Goal: Task Accomplishment & Management: Complete application form

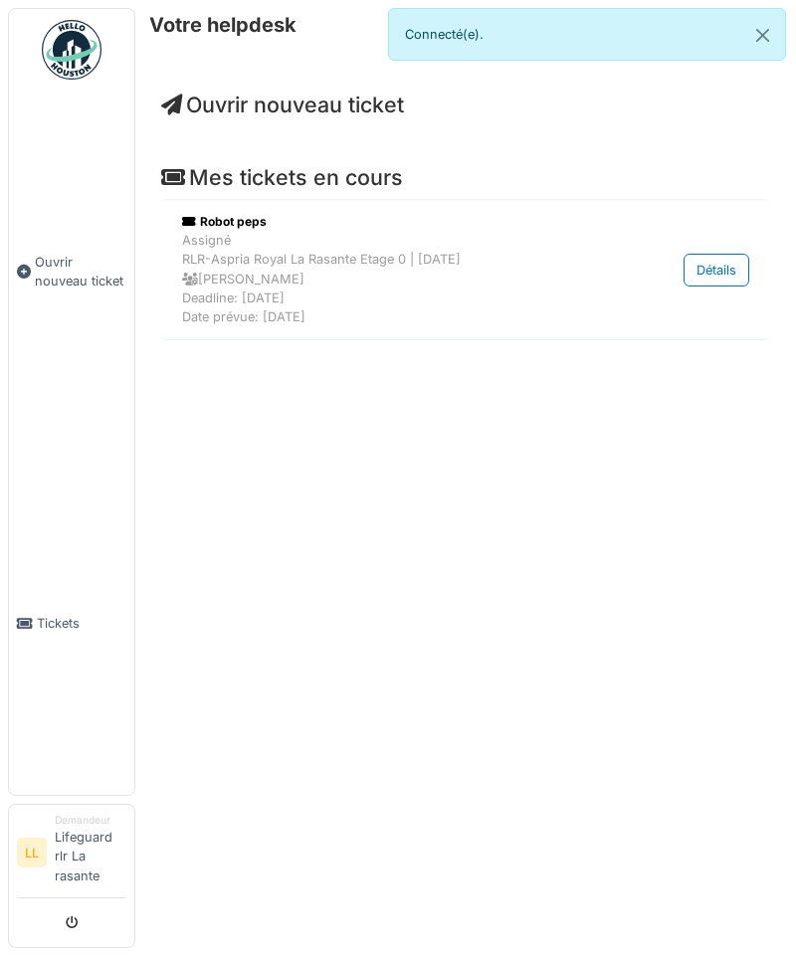
click at [471, 447] on div "Votre helpdesk Ouvrir nouveau ticket Mes tickets en cours Robot peps Assigné RL…" at bounding box center [465, 478] width 661 height 956
click at [71, 350] on link "Ouvrir nouveau ticket" at bounding box center [71, 272] width 125 height 362
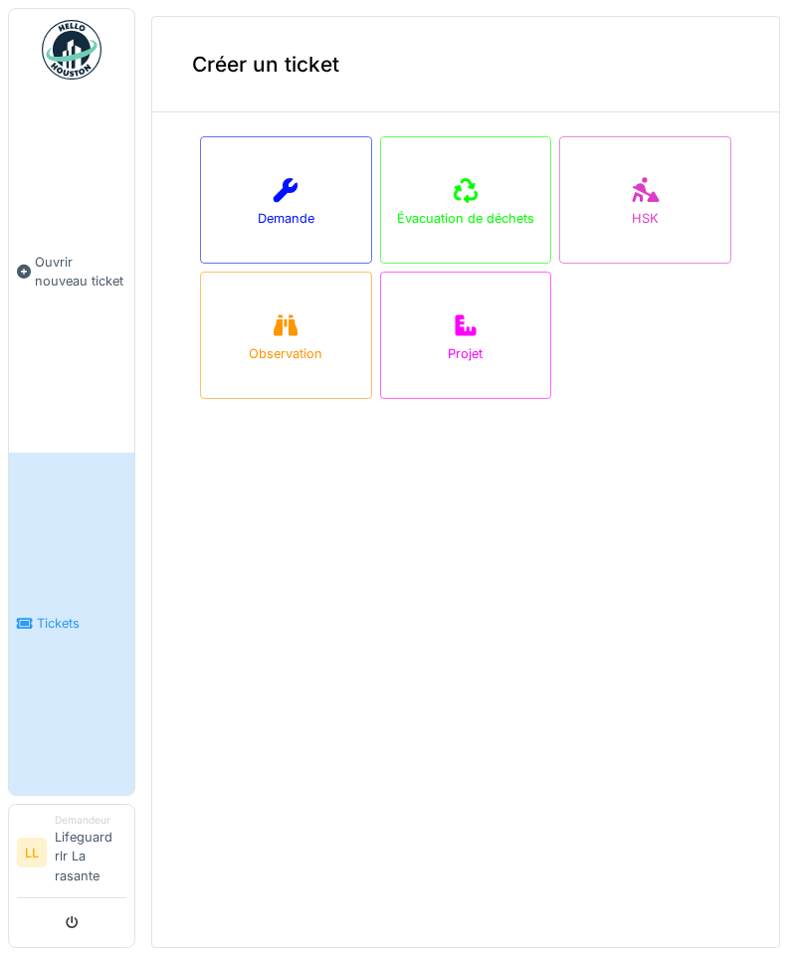
click at [254, 212] on div "Demande" at bounding box center [286, 199] width 172 height 127
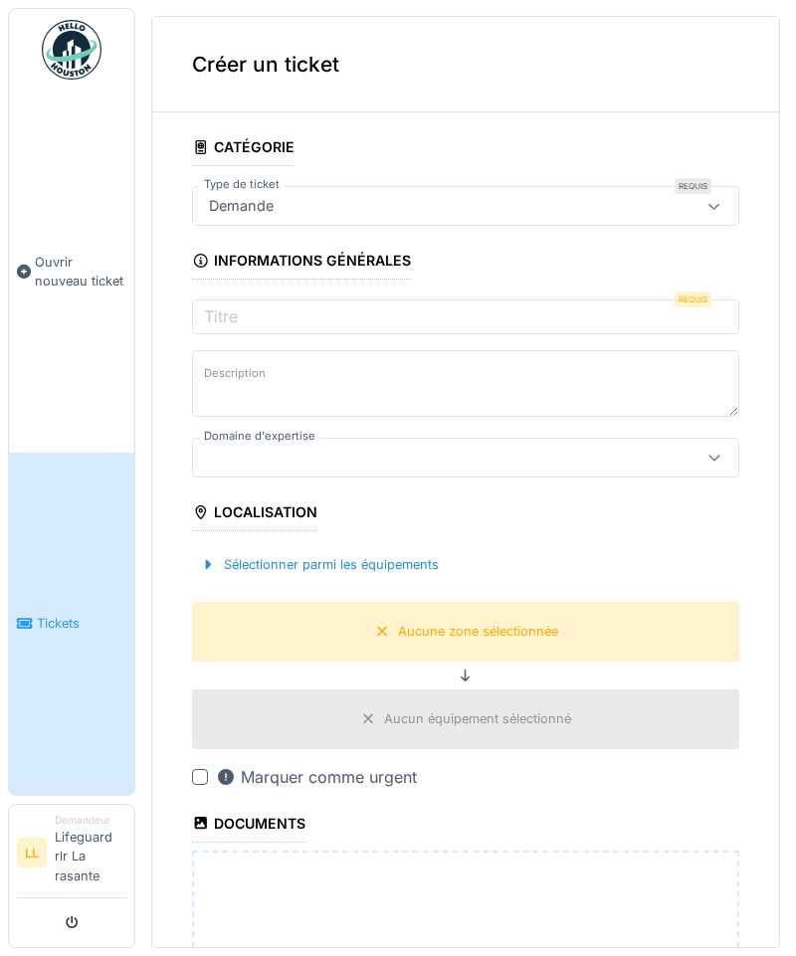
click at [677, 213] on div "Demande" at bounding box center [465, 206] width 547 height 40
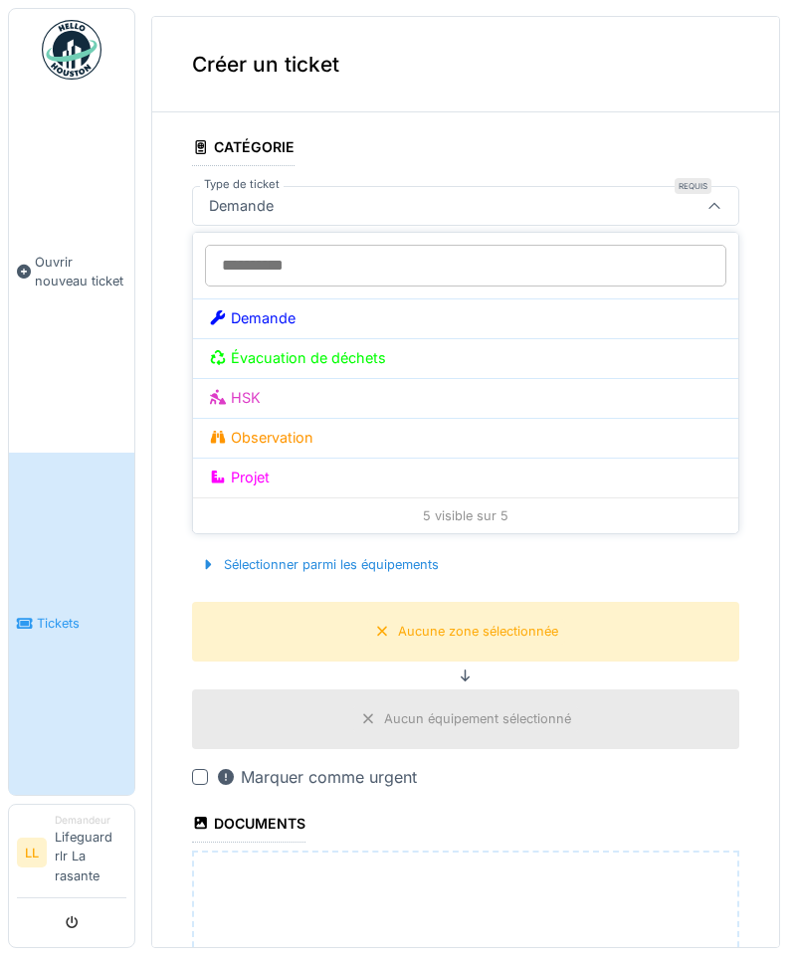
scroll to position [9, 0]
click at [626, 298] on div "Demande" at bounding box center [465, 318] width 545 height 40
click at [635, 298] on div "Demande" at bounding box center [465, 318] width 545 height 40
click at [273, 326] on div "Demande" at bounding box center [465, 318] width 545 height 40
click at [173, 355] on div "**********" at bounding box center [465, 702] width 627 height 1149
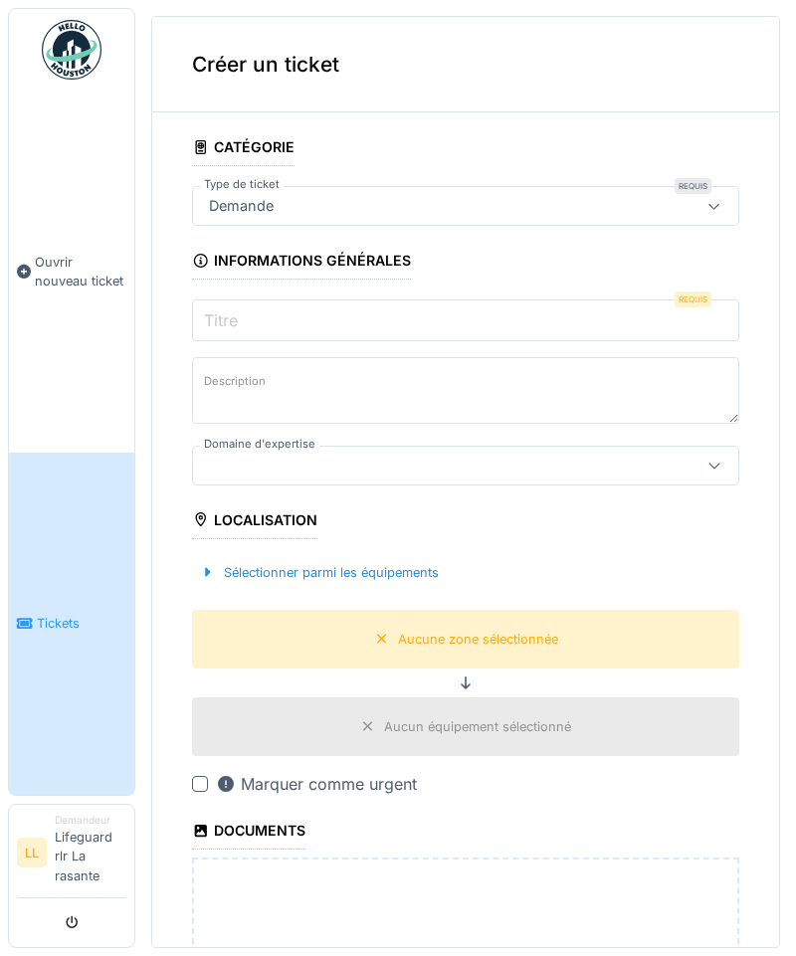
click at [462, 324] on input "Titre" at bounding box center [465, 320] width 547 height 42
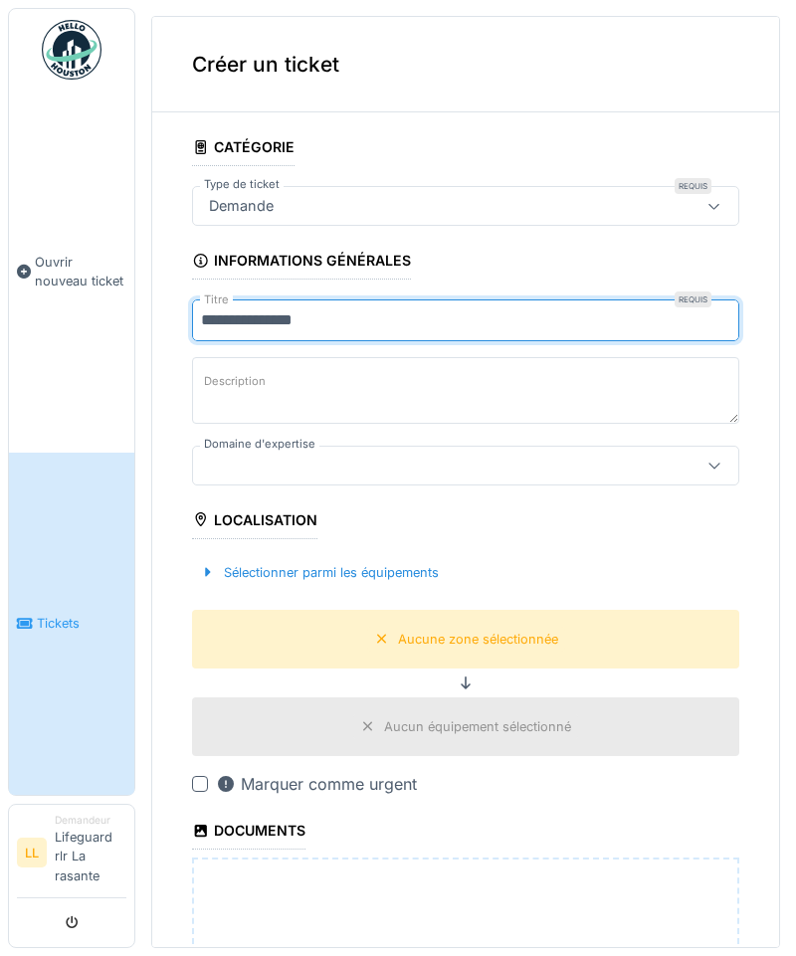
type input "**********"
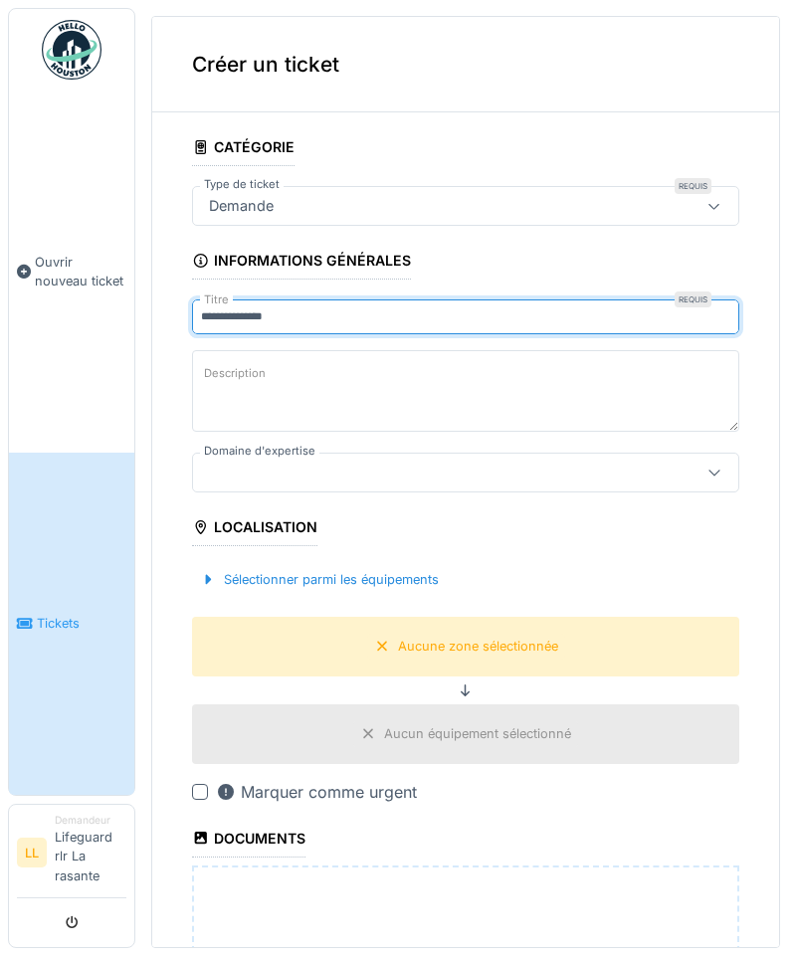
click at [345, 377] on textarea "Description" at bounding box center [465, 391] width 547 height 82
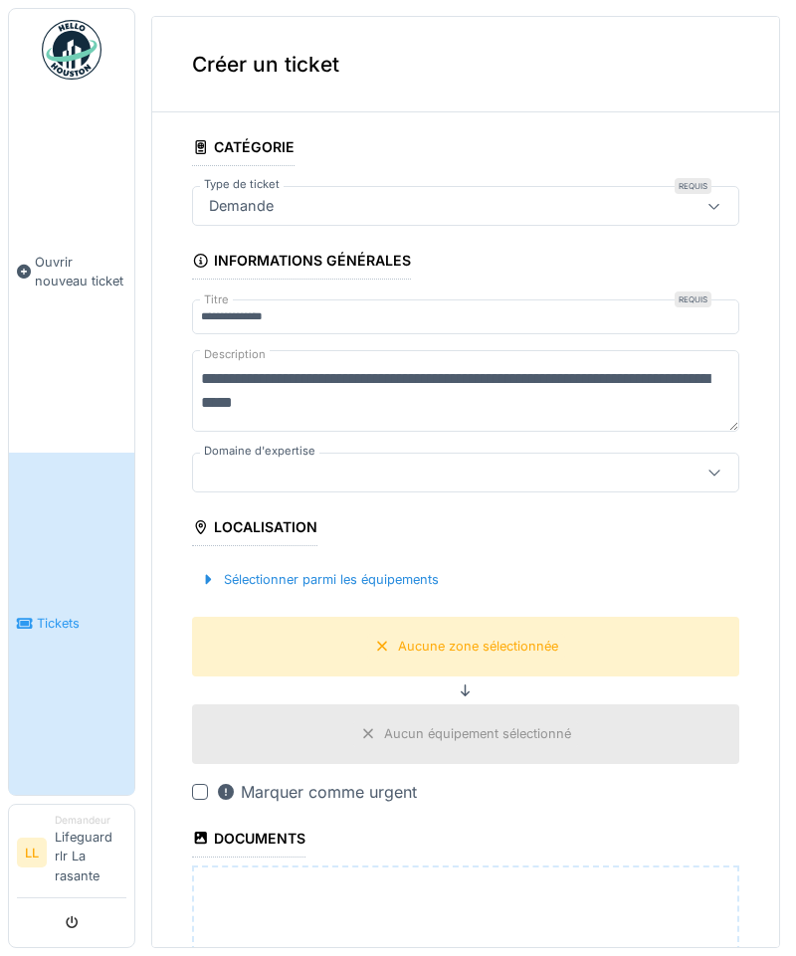
type textarea "**********"
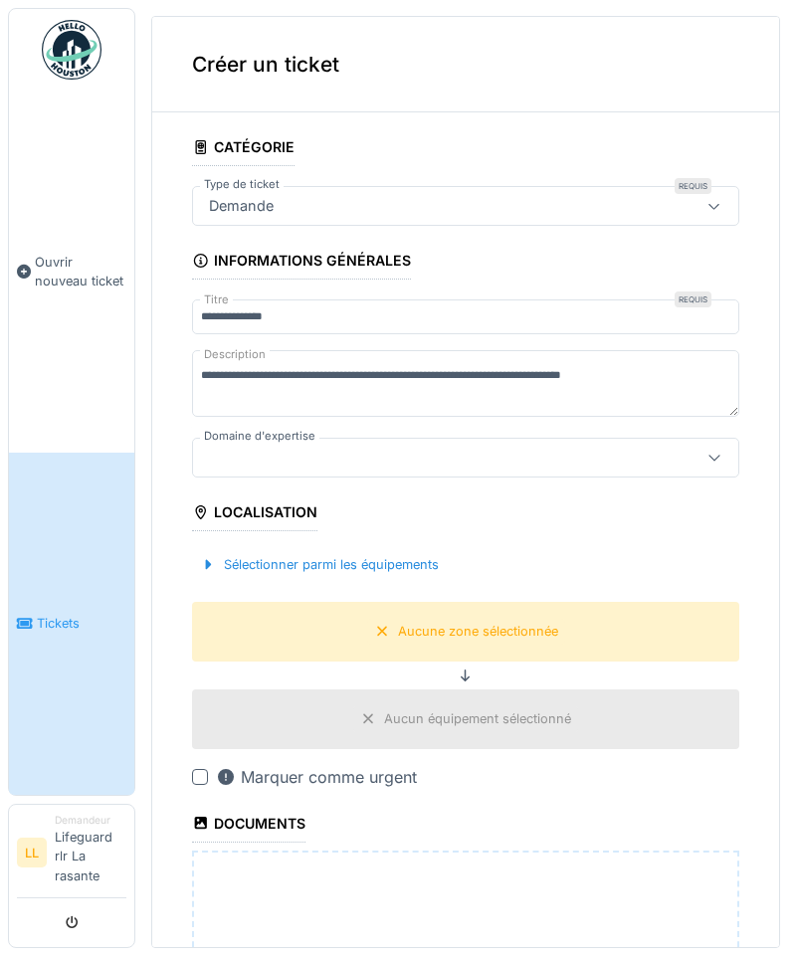
click at [662, 443] on div at bounding box center [465, 458] width 547 height 40
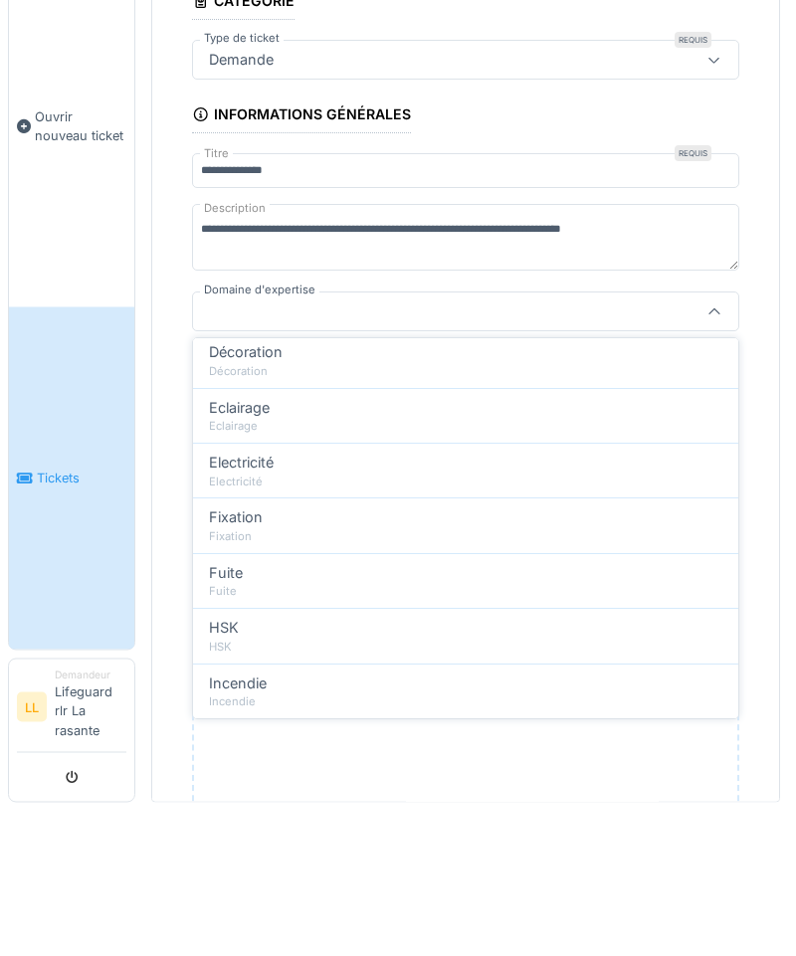
scroll to position [282, 0]
click at [464, 537] on div "Eclairage" at bounding box center [465, 548] width 513 height 22
type input "****"
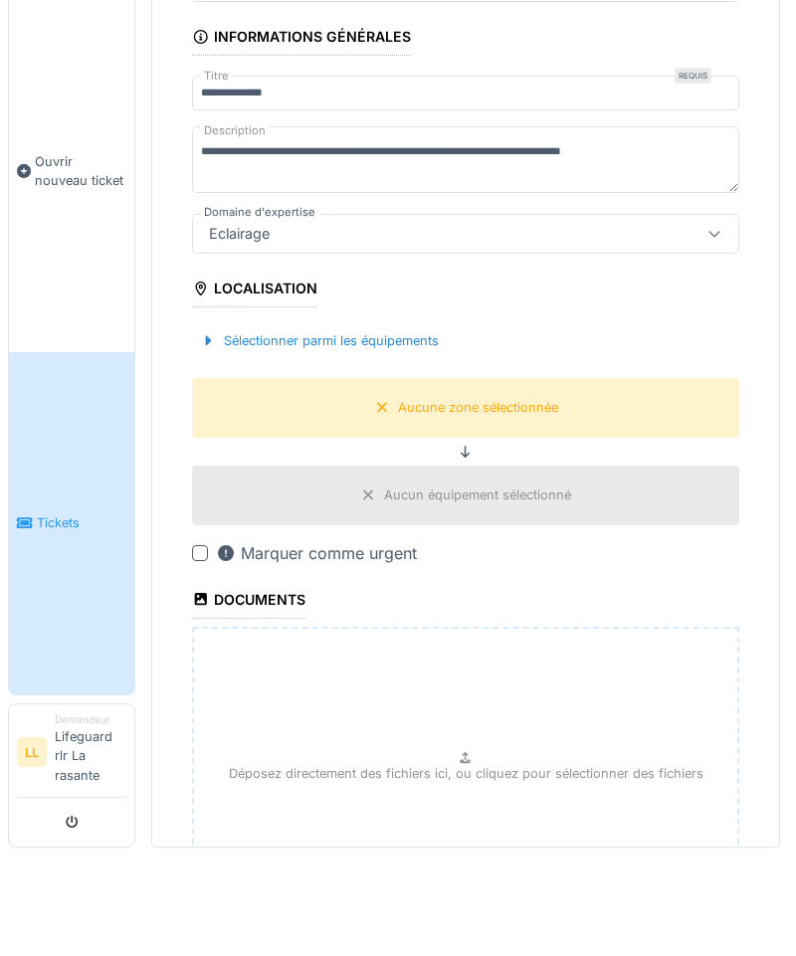
scroll to position [121, 0]
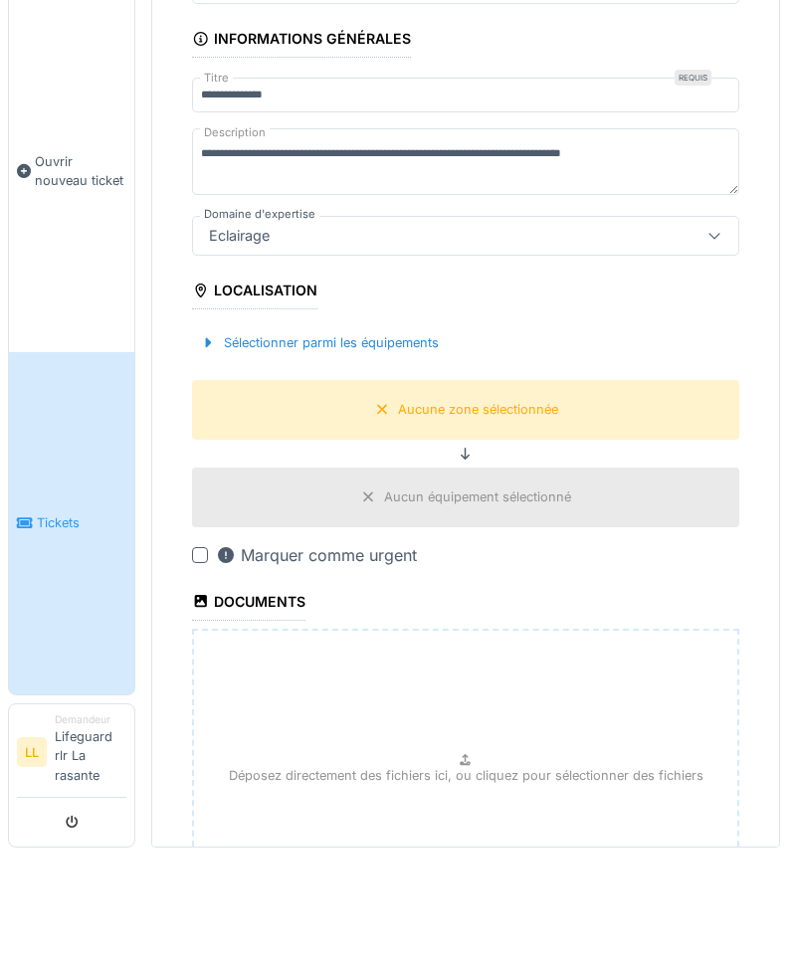
click at [358, 430] on div "Sélectionner parmi les équipements" at bounding box center [319, 443] width 255 height 27
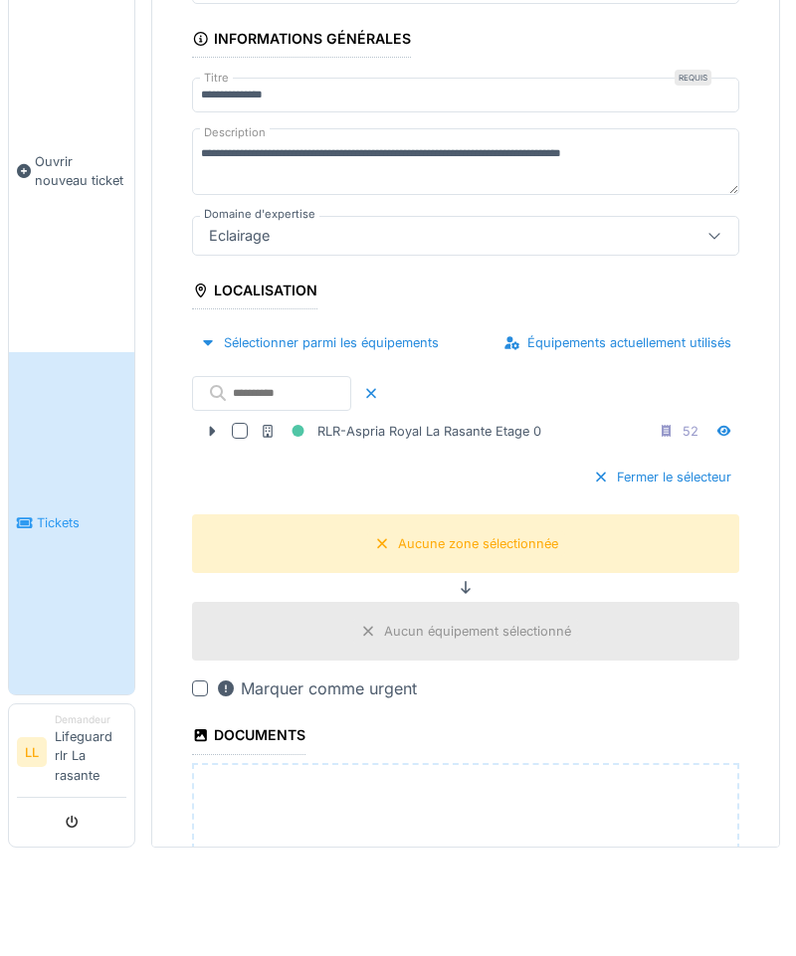
click at [220, 521] on div at bounding box center [212, 531] width 32 height 21
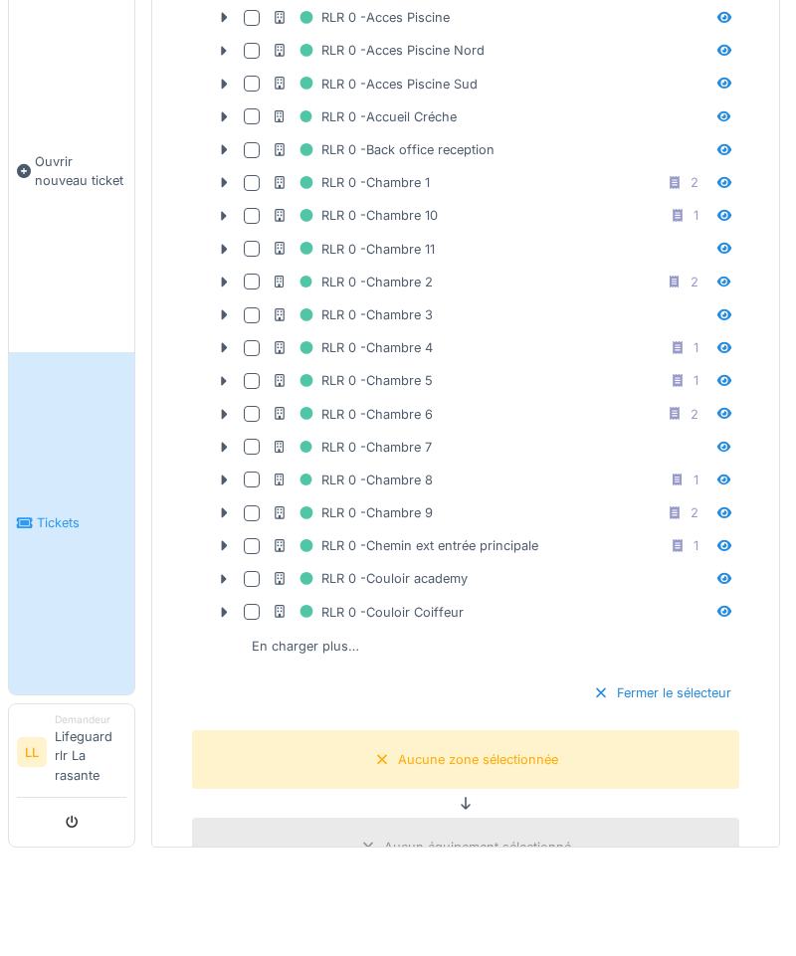
scroll to position [620, 0]
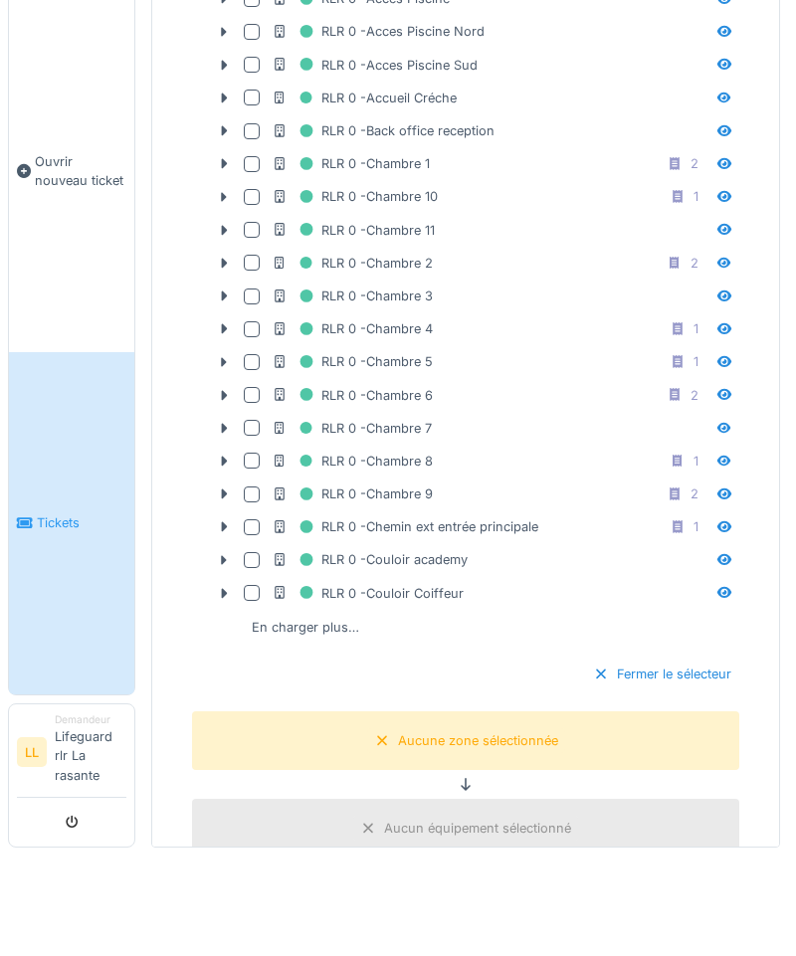
click at [316, 714] on div "En charger plus…" at bounding box center [305, 727] width 123 height 27
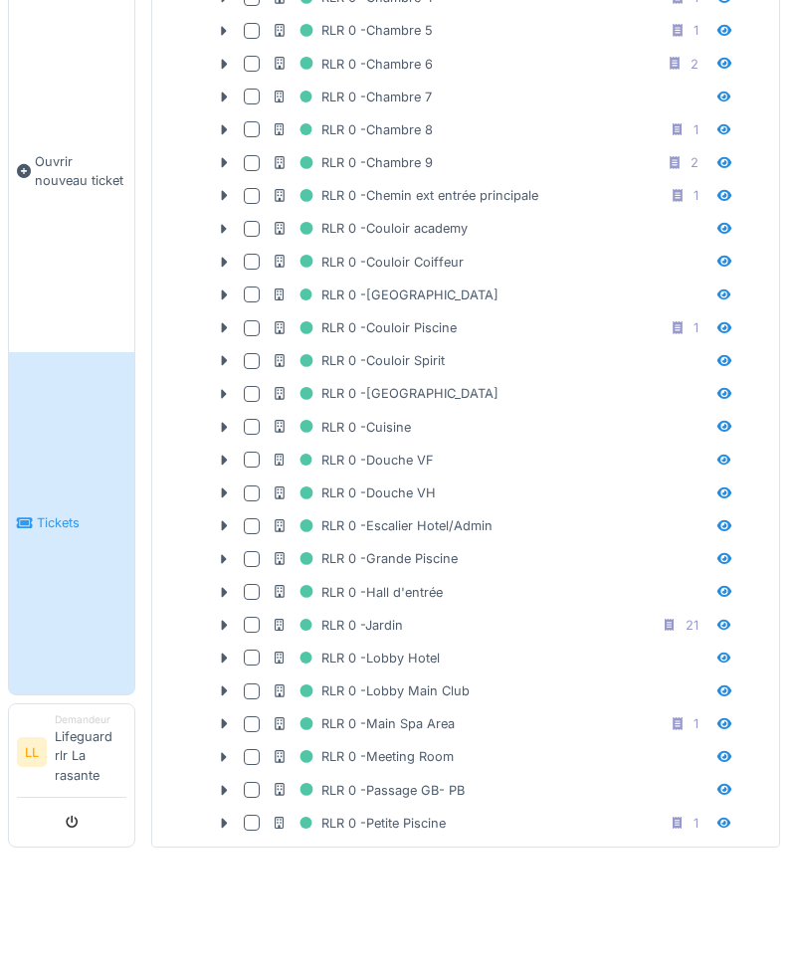
scroll to position [982, 0]
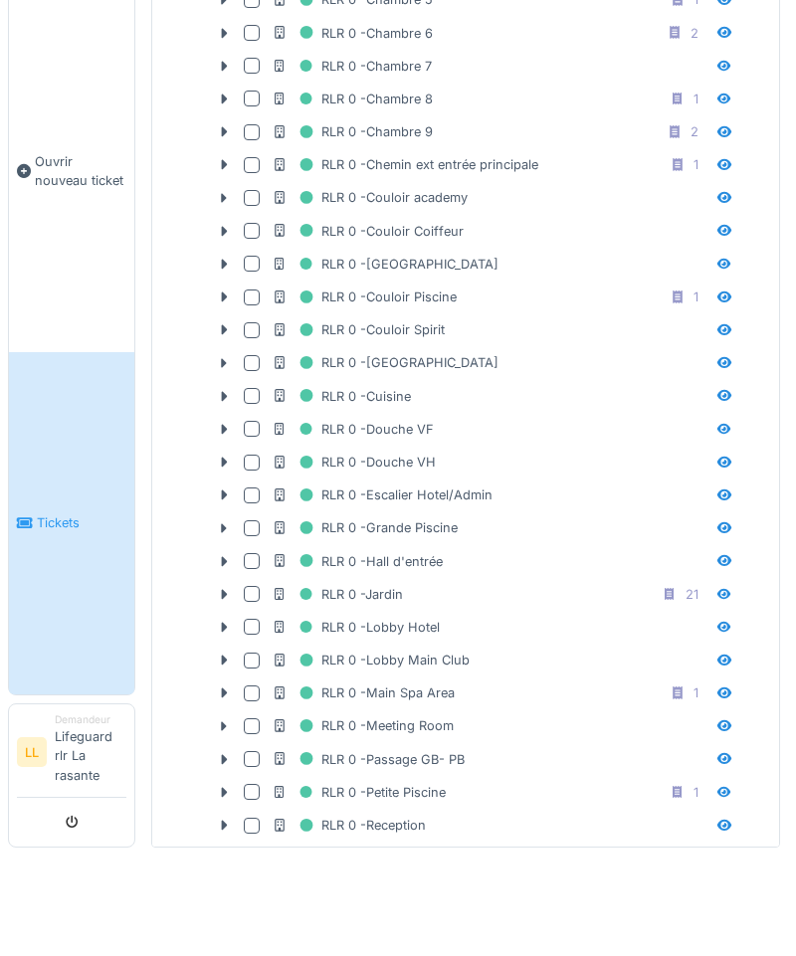
click at [248, 621] on div at bounding box center [252, 629] width 16 height 16
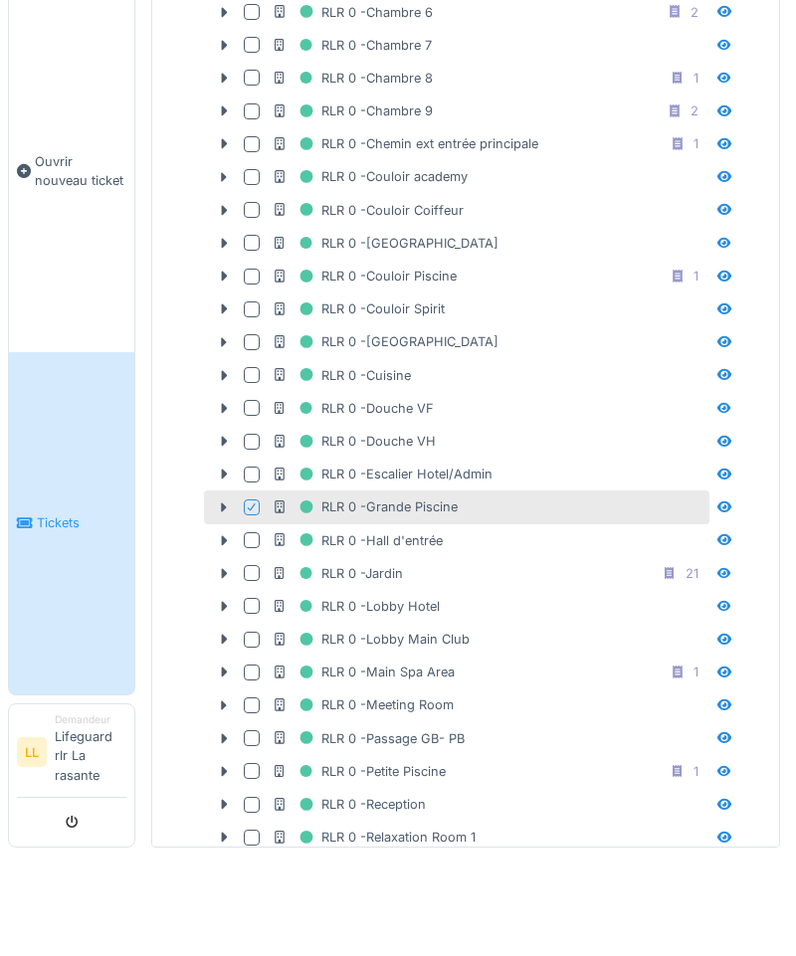
scroll to position [1010, 0]
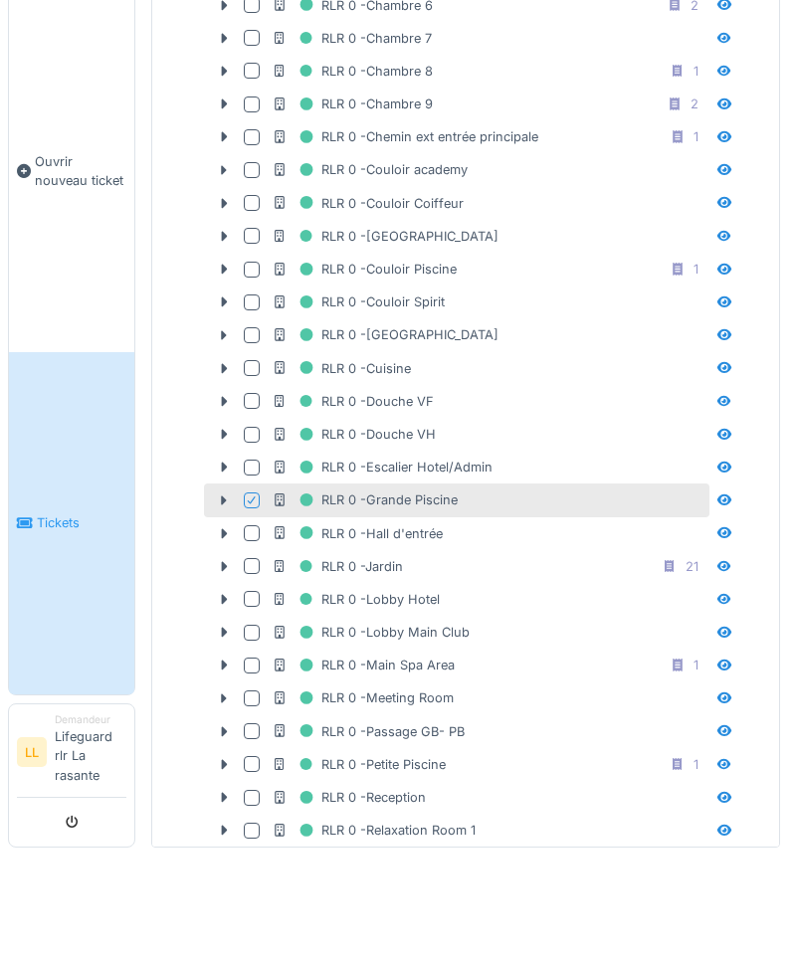
click at [258, 856] on div at bounding box center [252, 864] width 16 height 16
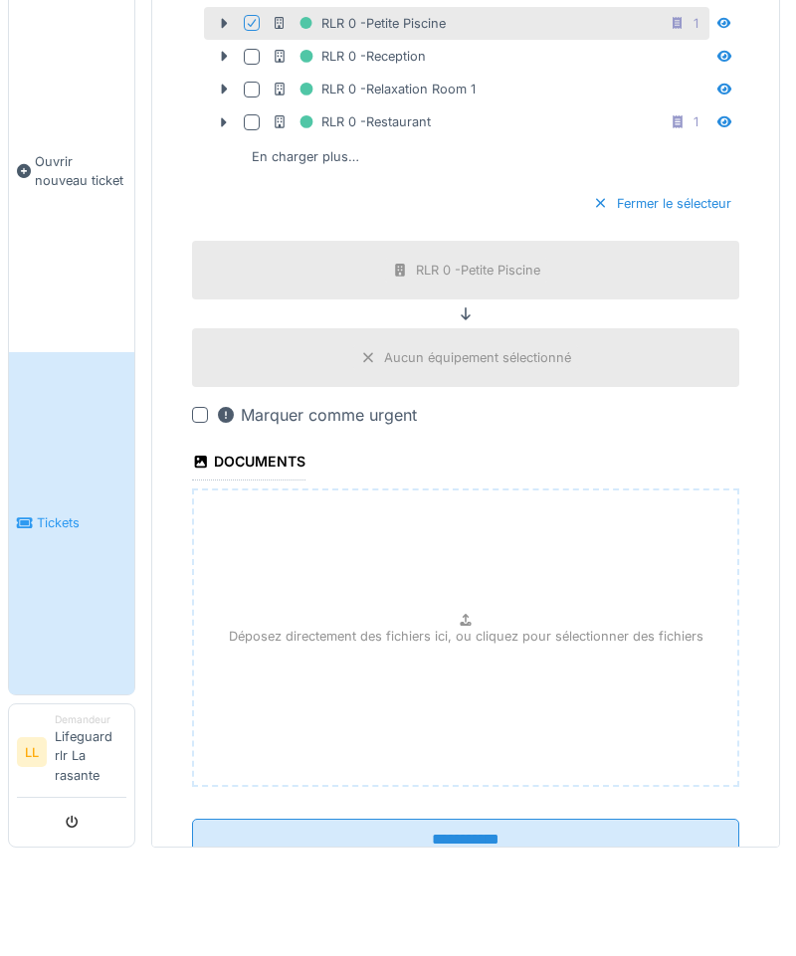
scroll to position [1750, 0]
click at [476, 920] on input "**********" at bounding box center [465, 941] width 547 height 42
